Goal: Navigation & Orientation: Understand site structure

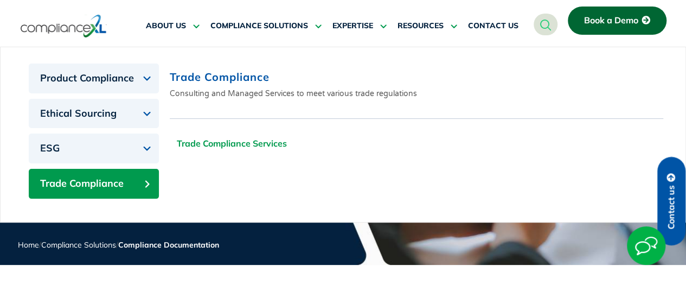
click at [207, 152] on link "Trade Compliance Services" at bounding box center [232, 143] width 124 height 27
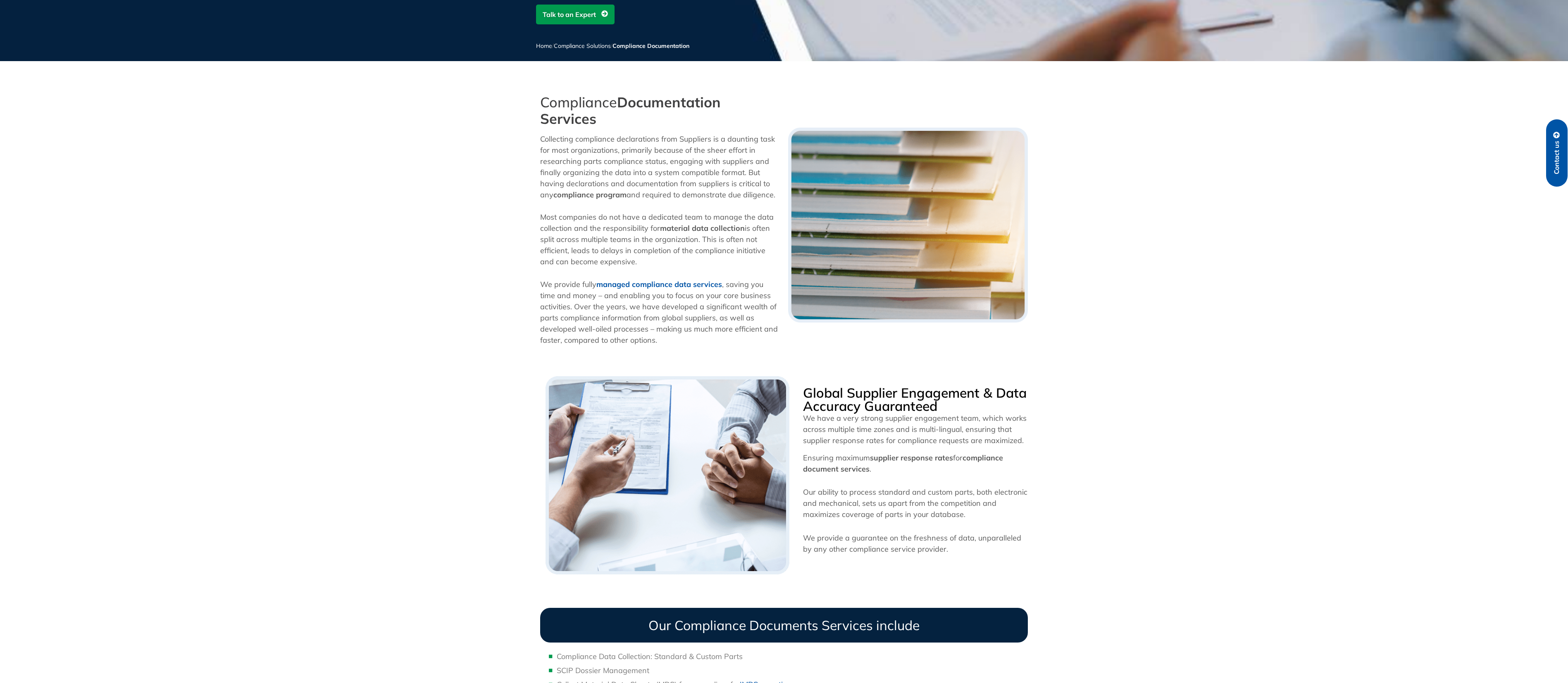
scroll to position [178, 0]
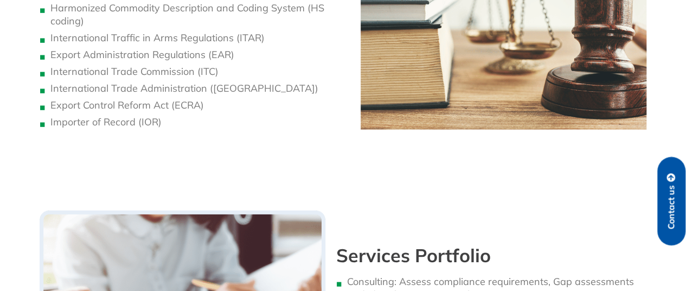
scroll to position [973, 0]
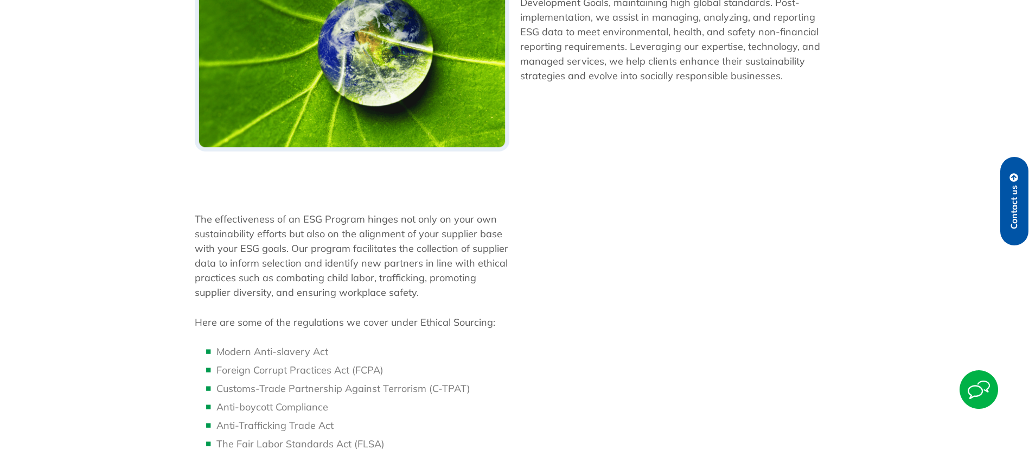
scroll to position [782, 0]
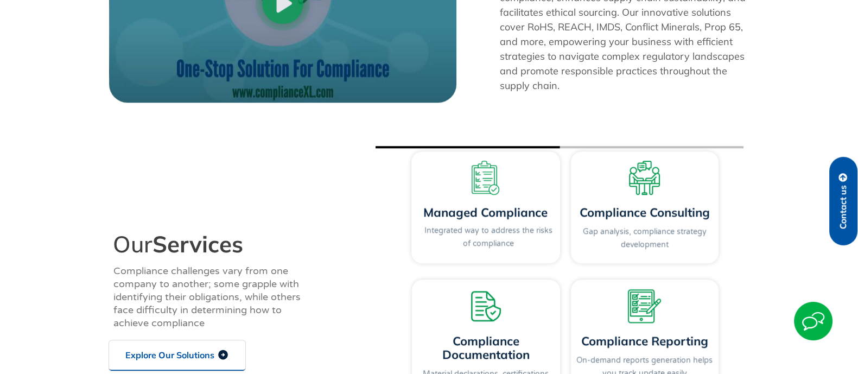
scroll to position [1021, 0]
